Goal: Task Accomplishment & Management: Manage account settings

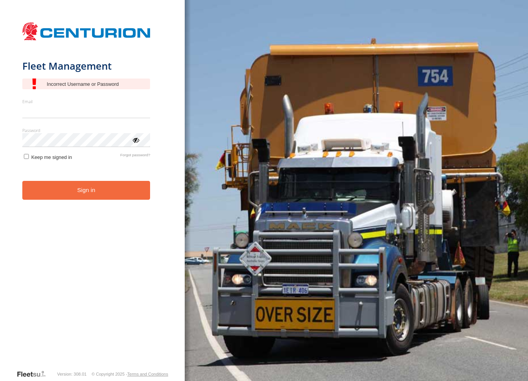
click at [52, 12] on div "Fleet Management Email Enter a valid login email address eg. [EMAIL_ADDRESS][DO…" at bounding box center [92, 190] width 185 height 381
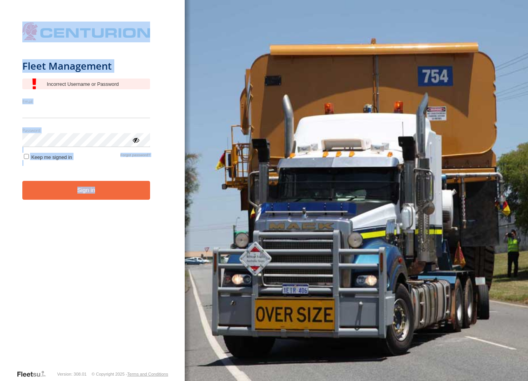
drag, startPoint x: 5, startPoint y: 8, endPoint x: 159, endPoint y: 216, distance: 258.8
click at [159, 216] on div "Fleet Management Email Enter a valid login email address eg. [EMAIL_ADDRESS][DO…" at bounding box center [92, 190] width 185 height 381
click at [159, 216] on form "Fleet Management Email Enter a valid login email address eg. [EMAIL_ADDRESS][DO…" at bounding box center [92, 193] width 140 height 351
click at [160, 230] on form "Fleet Management Email Enter a valid login email address eg. [EMAIL_ADDRESS][DO…" at bounding box center [92, 193] width 140 height 351
drag, startPoint x: 169, startPoint y: 221, endPoint x: 7, endPoint y: 21, distance: 258.3
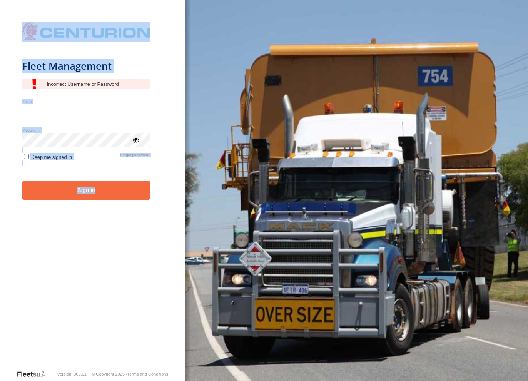
click at [7, 21] on div "Fleet Management Email Enter a valid login email address eg. [EMAIL_ADDRESS][DO…" at bounding box center [92, 190] width 185 height 381
click at [7, 20] on div "Fleet Management Email Enter a valid login email address eg. [EMAIL_ADDRESS][DO…" at bounding box center [92, 190] width 185 height 381
click at [9, 3] on div "Fleet Management Email Enter a valid login email address eg. [EMAIL_ADDRESS][DO…" at bounding box center [92, 190] width 185 height 381
drag, startPoint x: 9, startPoint y: 3, endPoint x: 168, endPoint y: 225, distance: 272.6
click at [168, 225] on div "Fleet Management Email Enter a valid login email address eg. [EMAIL_ADDRESS][DO…" at bounding box center [92, 190] width 185 height 381
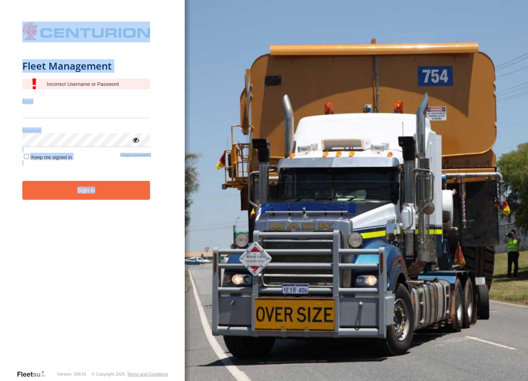
click at [168, 225] on div "Fleet Management Email Enter a valid login email address eg. [EMAIL_ADDRESS][DO…" at bounding box center [92, 190] width 185 height 381
click at [150, 206] on form "Fleet Management Email Enter a valid login email address eg. [EMAIL_ADDRESS][DO…" at bounding box center [92, 193] width 140 height 351
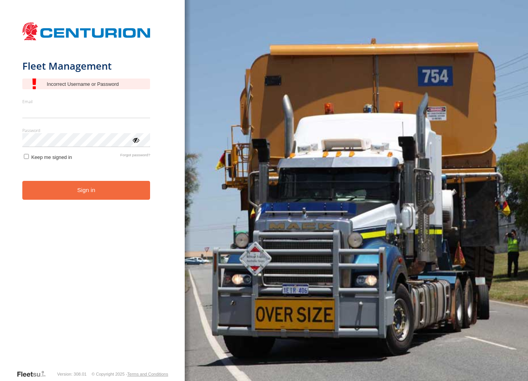
click at [168, 99] on div "Fleet Management Email Enter a valid login email address eg. [EMAIL_ADDRESS][DO…" at bounding box center [92, 190] width 185 height 381
click at [71, 252] on form "Fleet Management Email Enter a valid login email address eg. [EMAIL_ADDRESS][DO…" at bounding box center [92, 193] width 140 height 351
